Goal: Navigation & Orientation: Find specific page/section

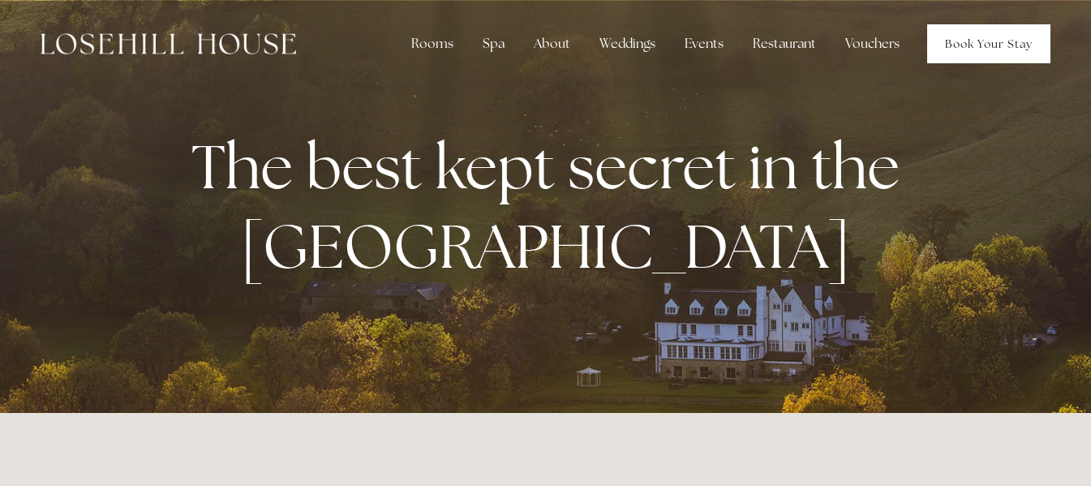
click at [997, 41] on link "Book Your Stay" at bounding box center [988, 43] width 123 height 39
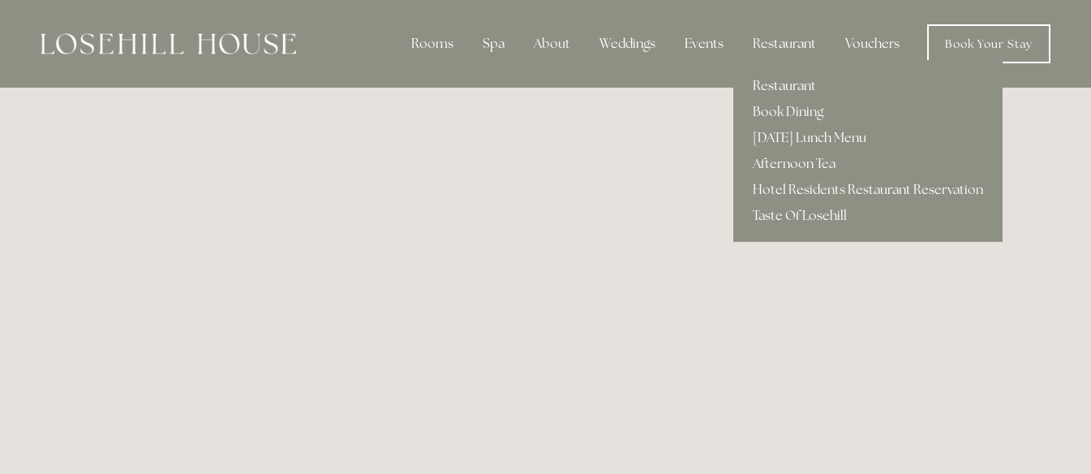
click at [788, 81] on link "Restaurant" at bounding box center [867, 86] width 269 height 26
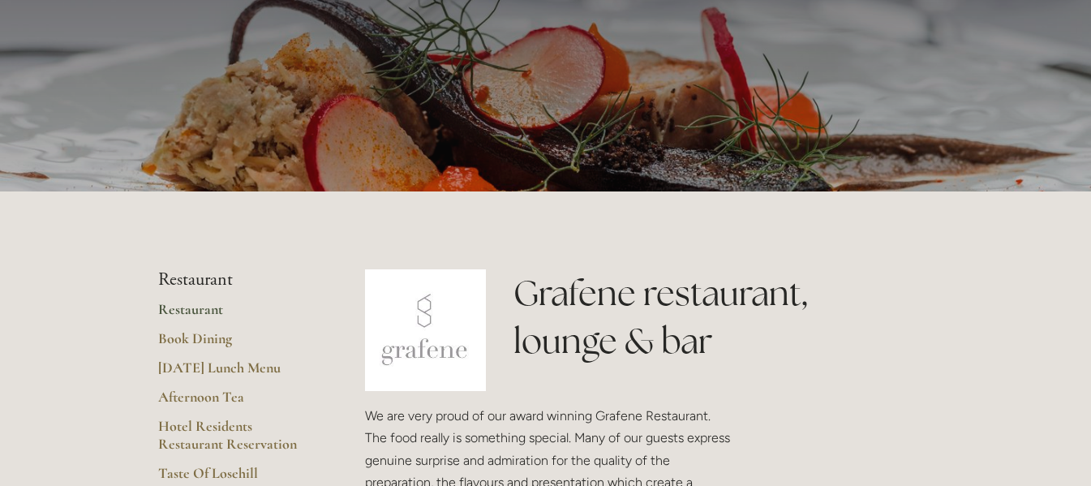
scroll to position [162, 0]
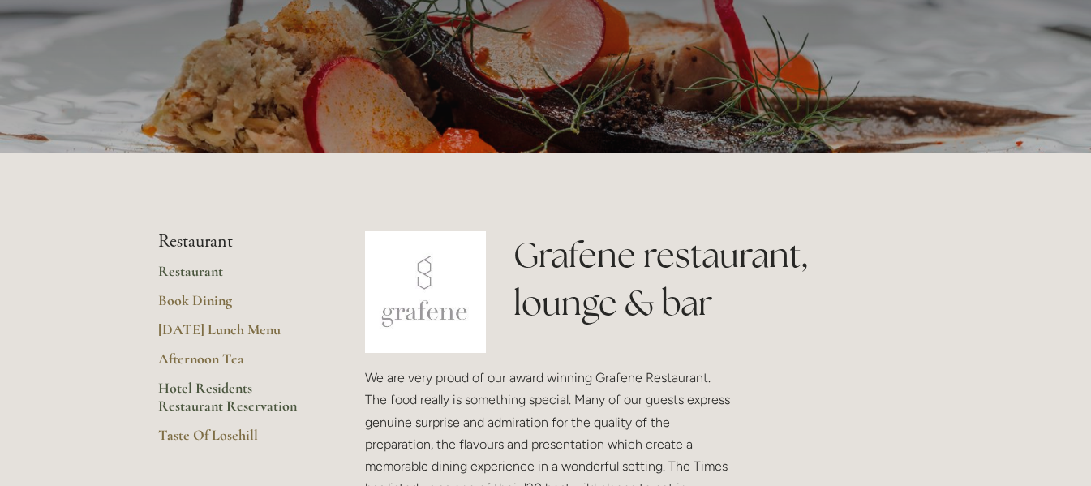
click at [197, 388] on link "Hotel Residents Restaurant Reservation" at bounding box center [235, 403] width 155 height 48
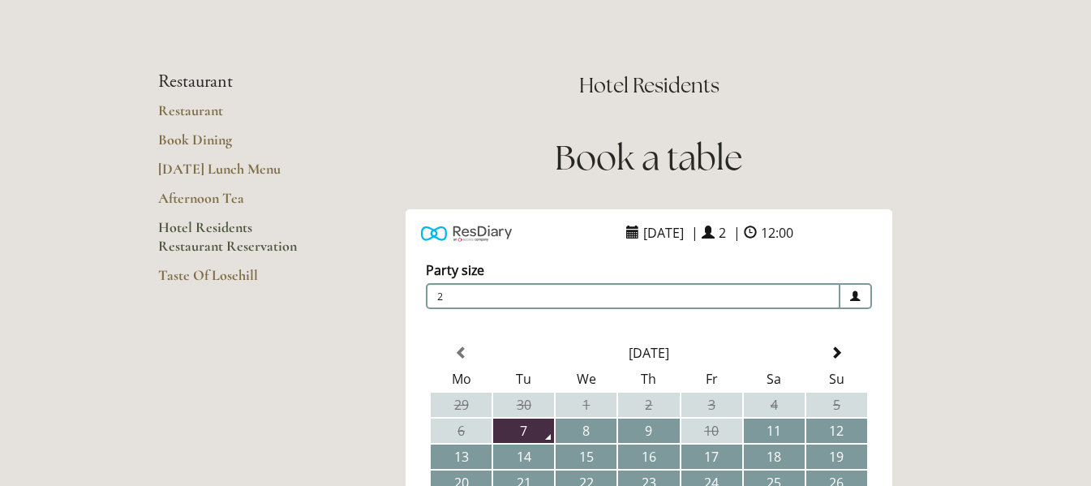
scroll to position [56, 0]
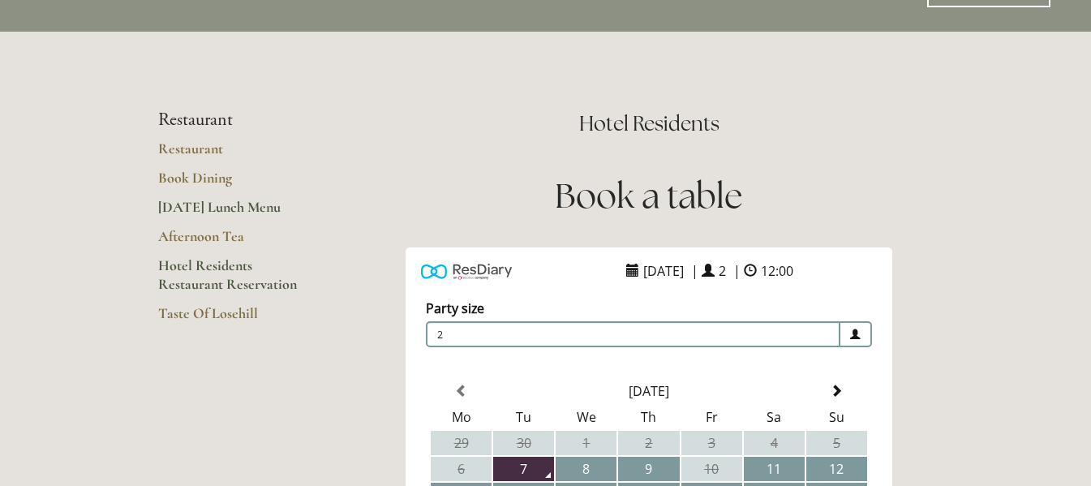
click at [212, 204] on link "[DATE] Lunch Menu" at bounding box center [235, 212] width 155 height 29
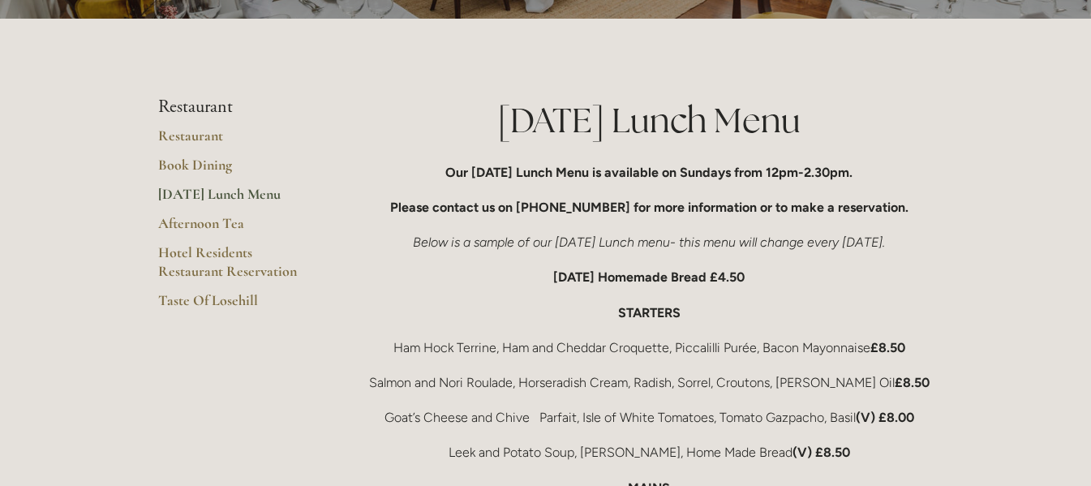
scroll to position [162, 0]
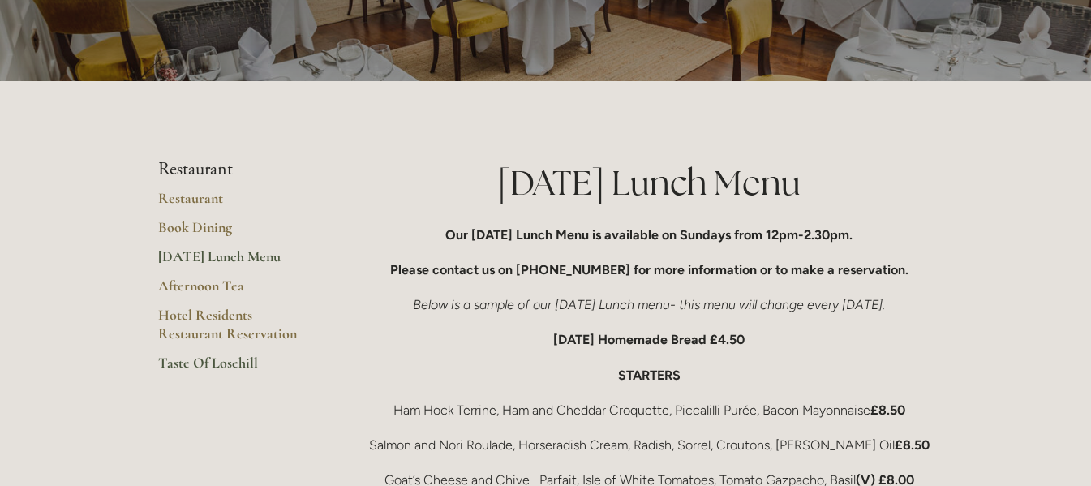
click at [197, 361] on link "Taste Of Losehill" at bounding box center [235, 368] width 155 height 29
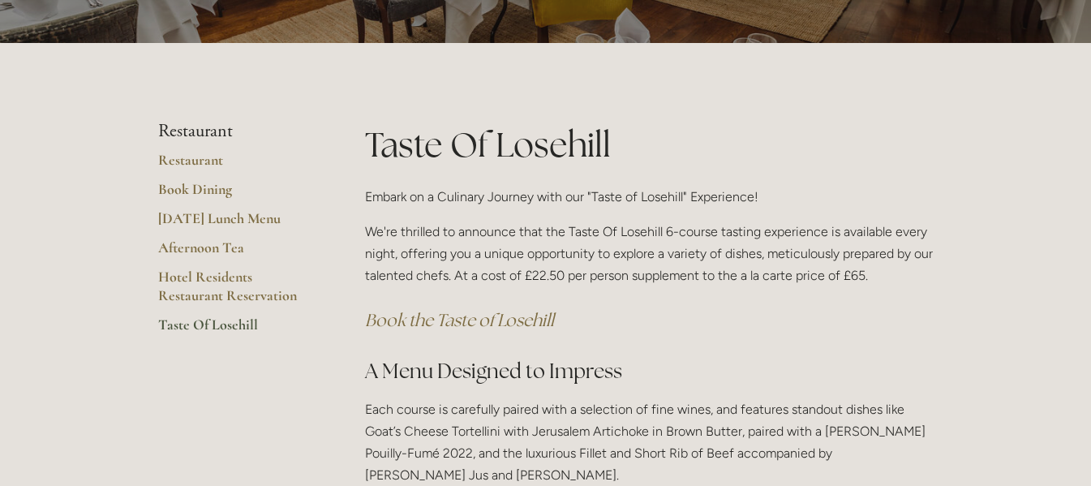
scroll to position [162, 0]
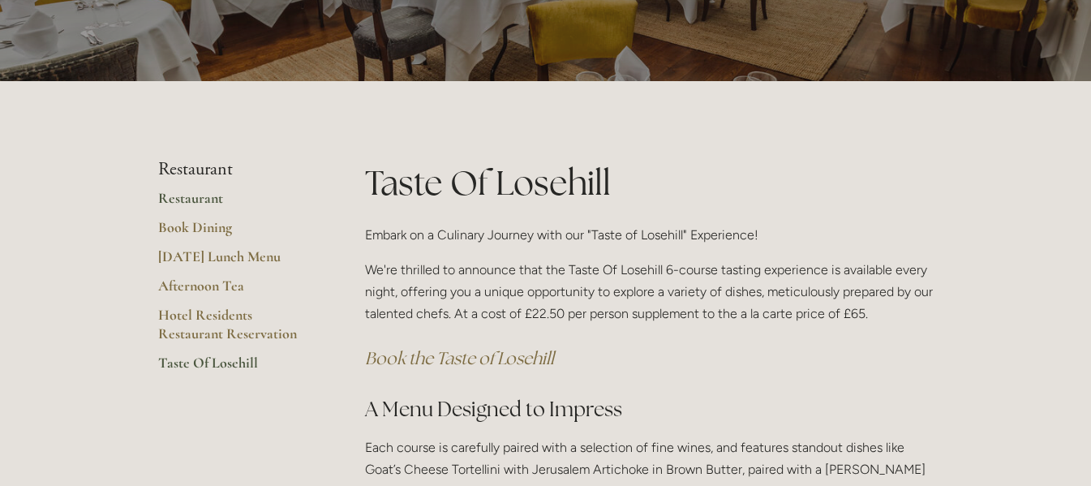
click at [198, 187] on ul "Restaurant Restaurant Book Dining [DATE] Lunch Menu Afternoon Tea Hotel Residen…" at bounding box center [235, 271] width 155 height 224
click at [194, 195] on link "Restaurant" at bounding box center [235, 203] width 155 height 29
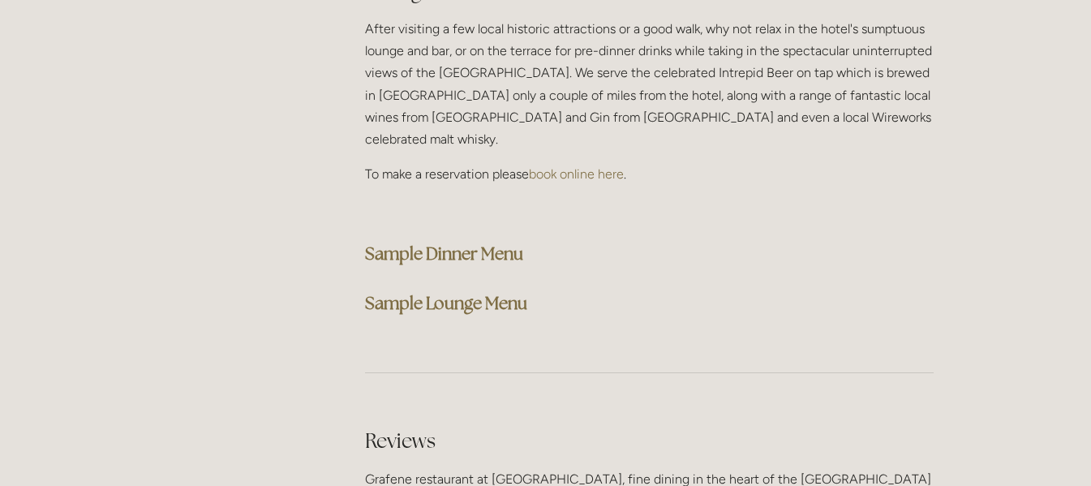
scroll to position [4217, 0]
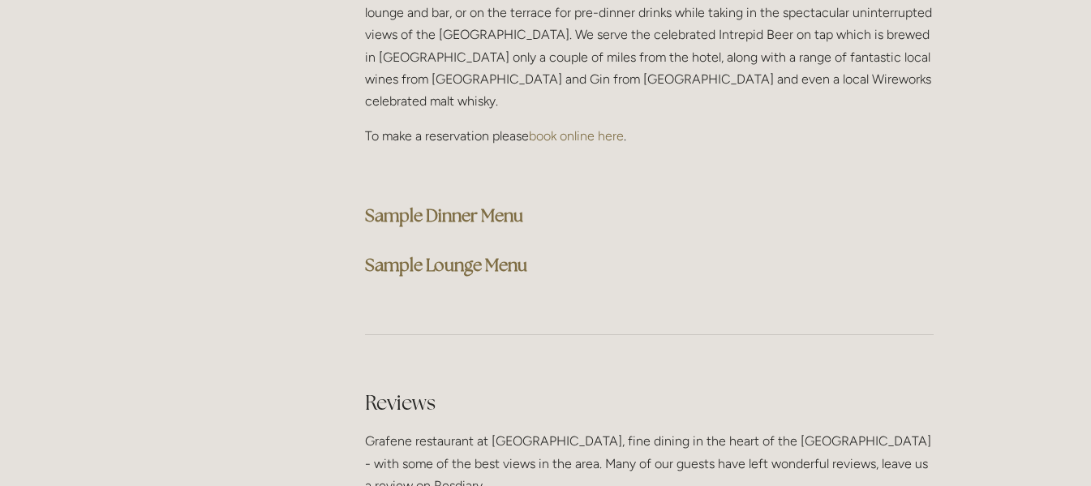
click at [440, 204] on strong "Sample Dinner Menu" at bounding box center [444, 215] width 158 height 22
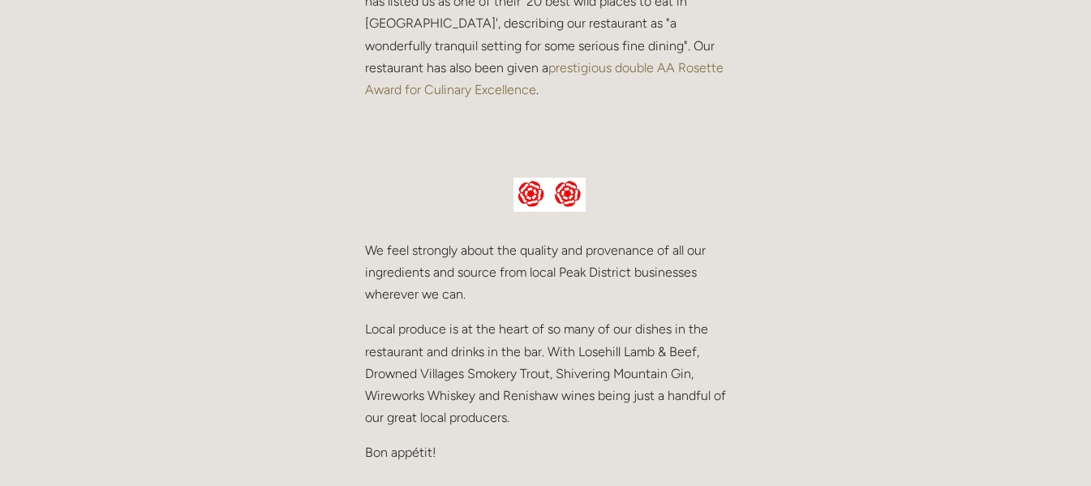
scroll to position [0, 0]
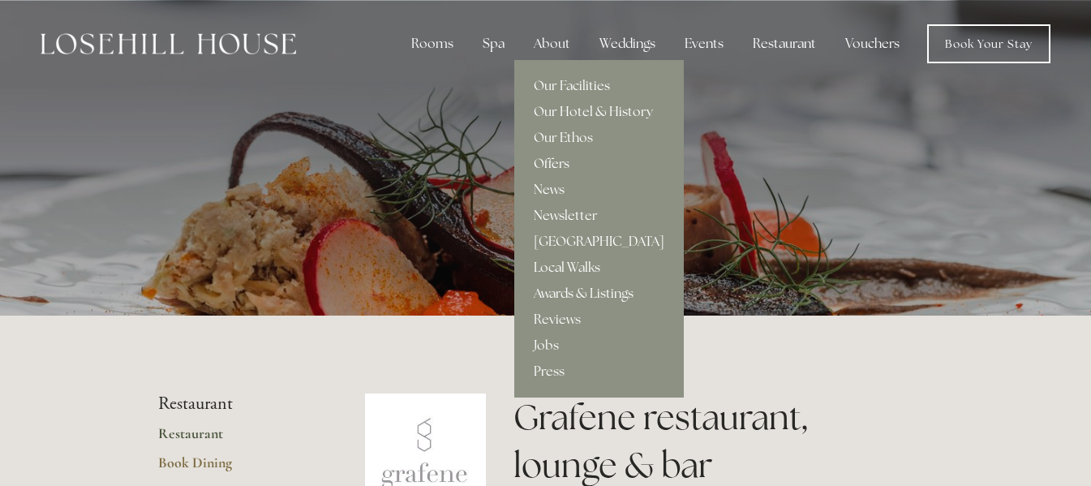
click at [541, 159] on link "Offers" at bounding box center [598, 164] width 169 height 26
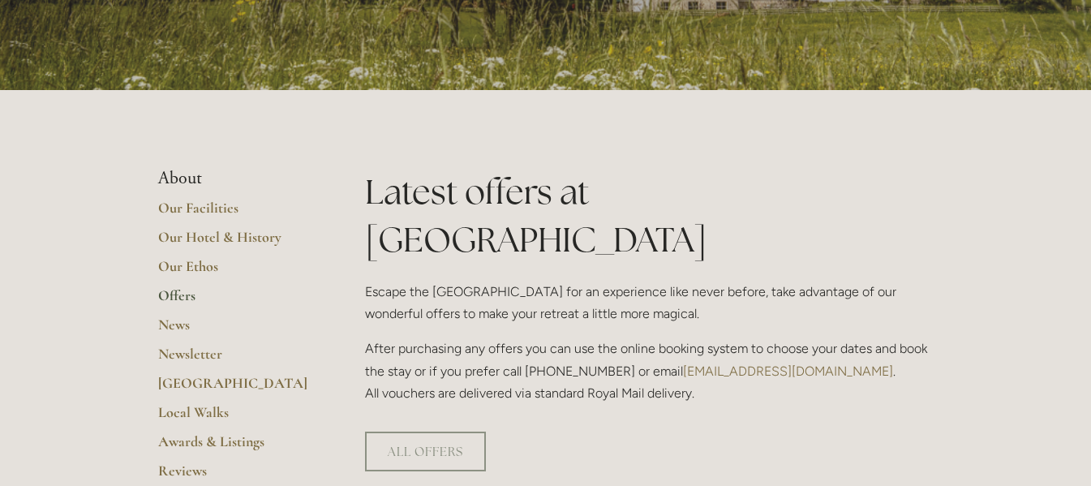
scroll to position [324, 0]
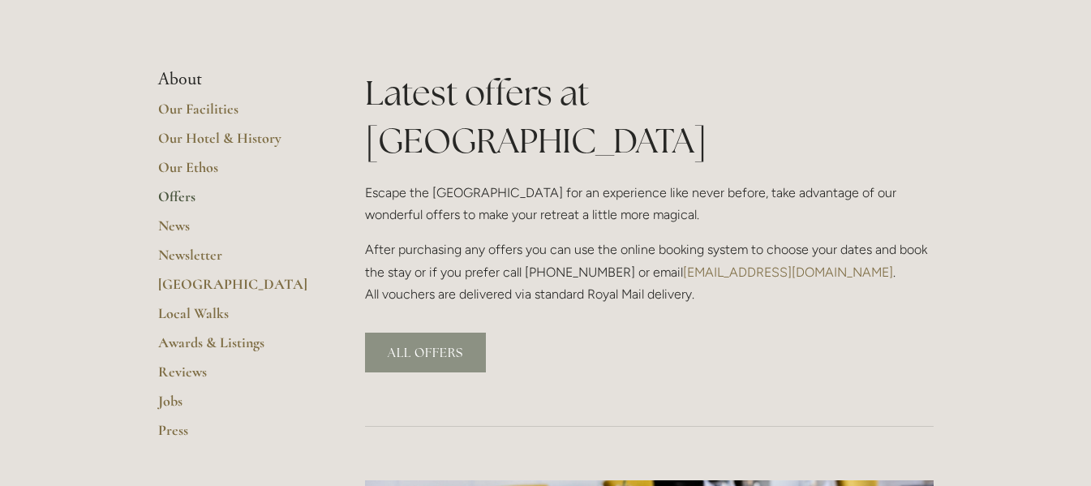
click at [422, 332] on link "ALL OFFERS" at bounding box center [425, 352] width 121 height 40
